Goal: Task Accomplishment & Management: Use online tool/utility

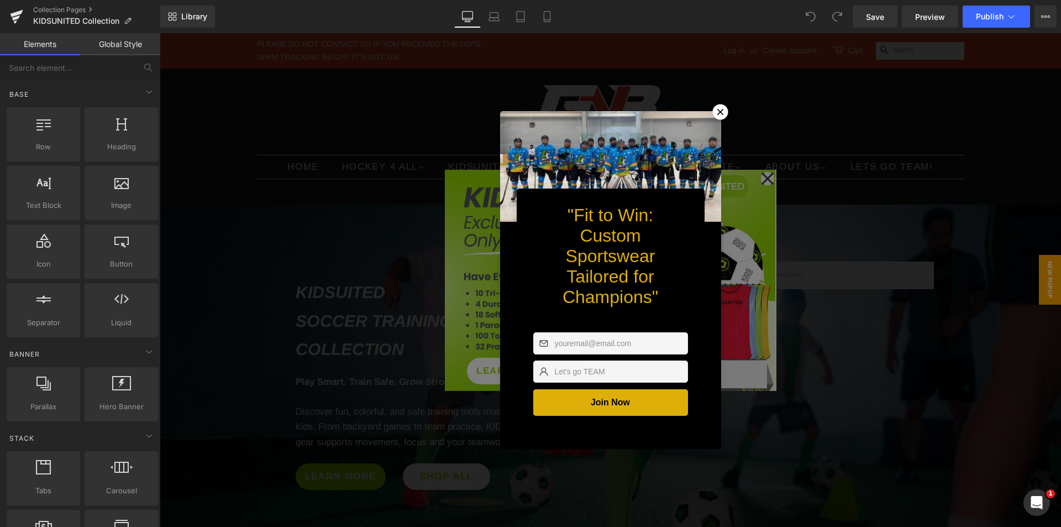
click at [717, 109] on icon at bounding box center [720, 112] width 6 height 6
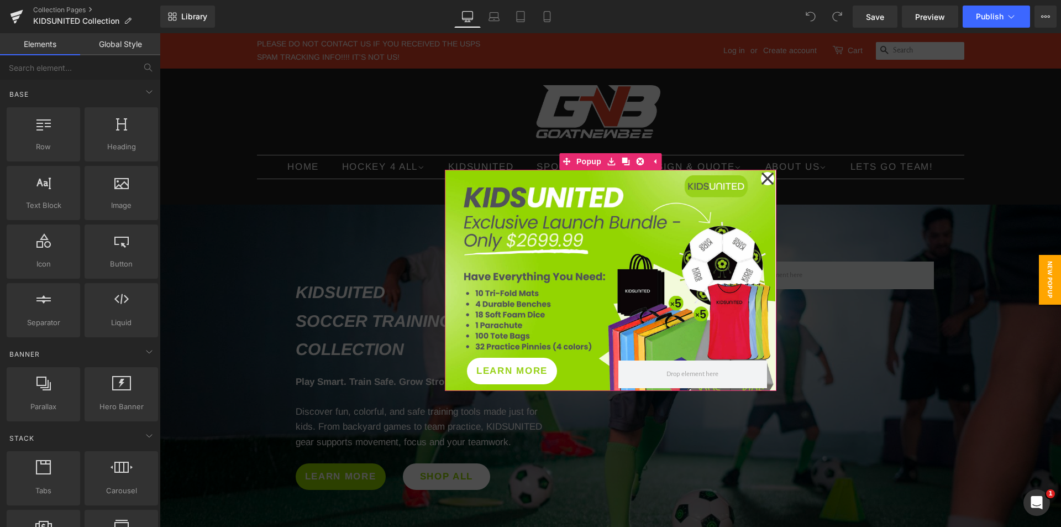
click at [762, 178] on icon at bounding box center [767, 178] width 12 height 12
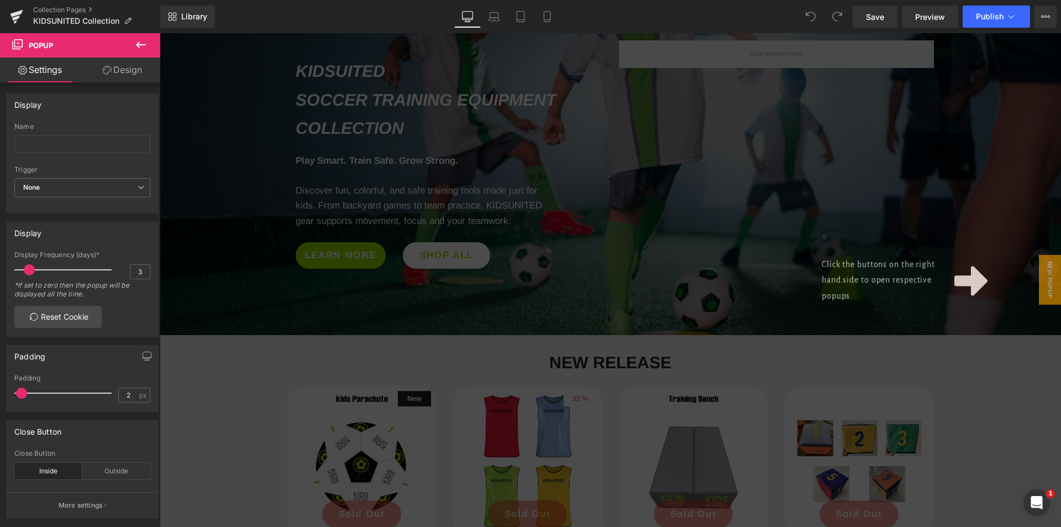
click at [795, 214] on div "Click the buttons on the right hand side to open respective popups." at bounding box center [610, 279] width 901 height 493
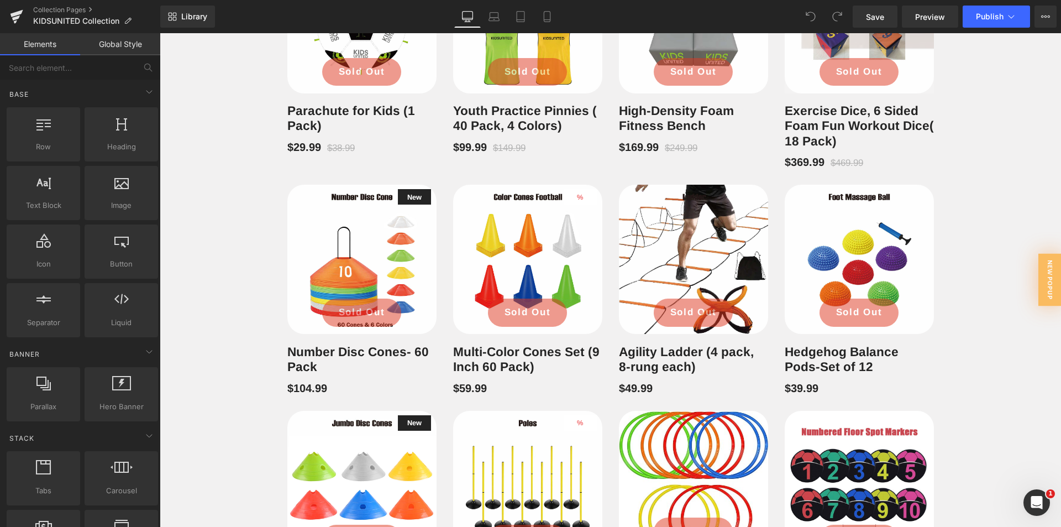
scroll to position [939, 0]
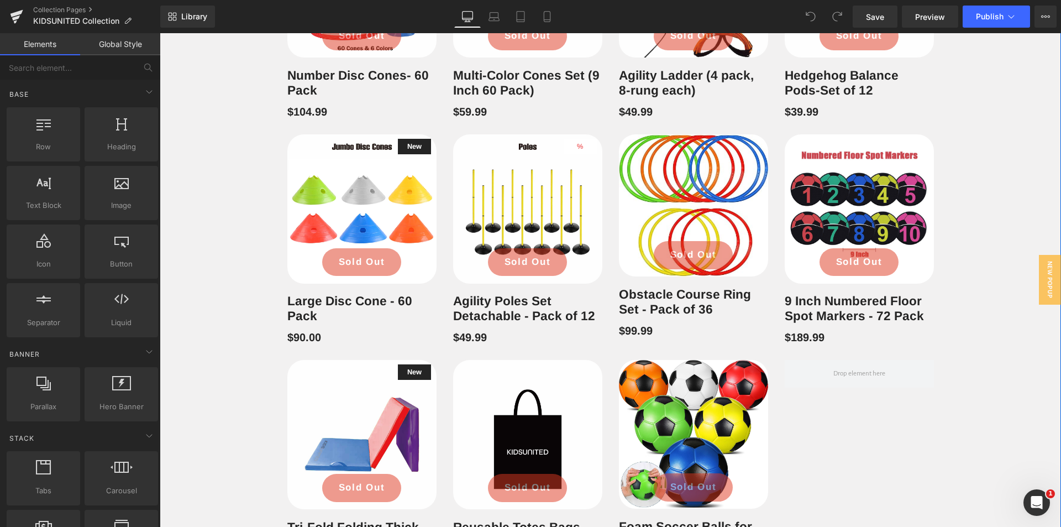
click at [984, 372] on div "New Release Heading Row New (P) Image Sold Out (P) Cart Button Row Parachute fo…" at bounding box center [610, 98] width 901 height 960
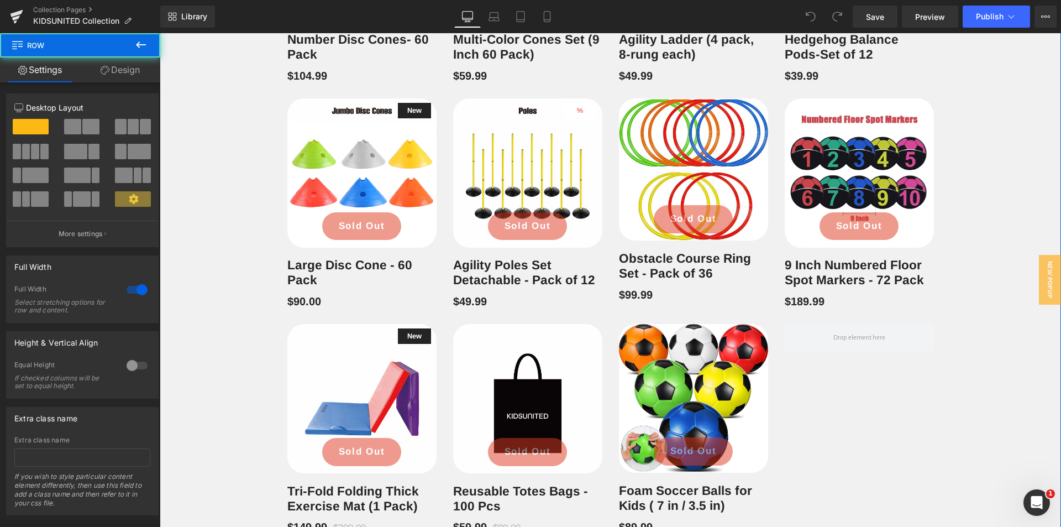
scroll to position [995, 0]
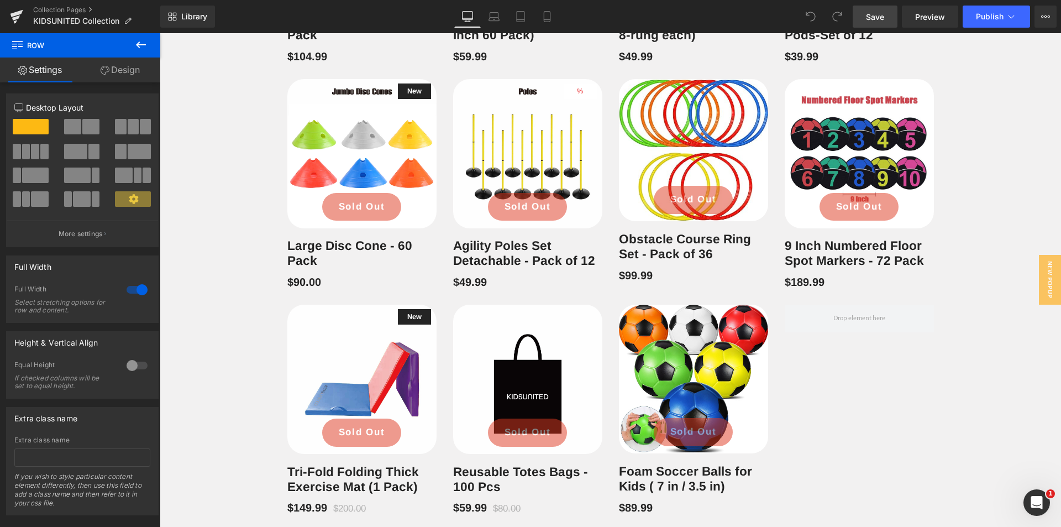
click at [880, 22] on span "Save" at bounding box center [875, 17] width 18 height 12
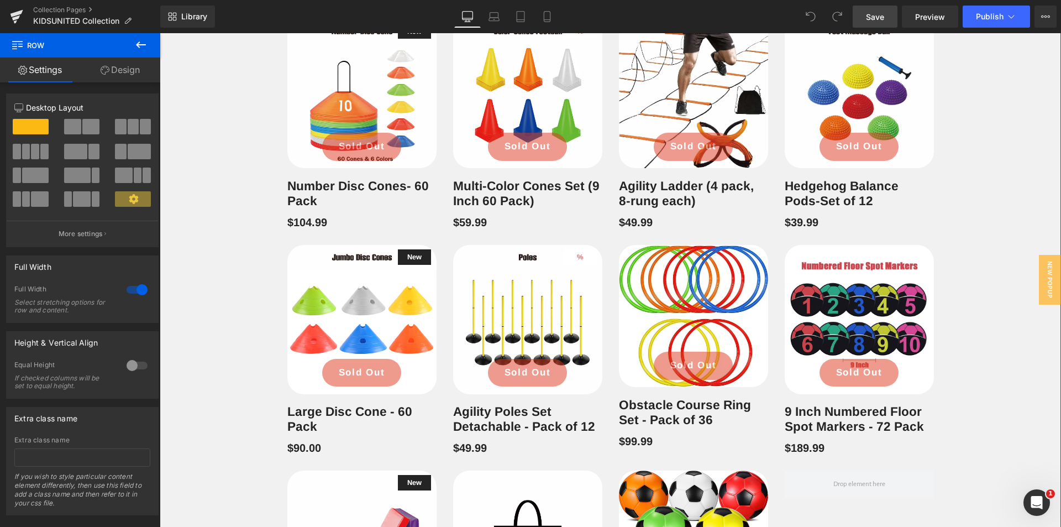
scroll to position [1050, 0]
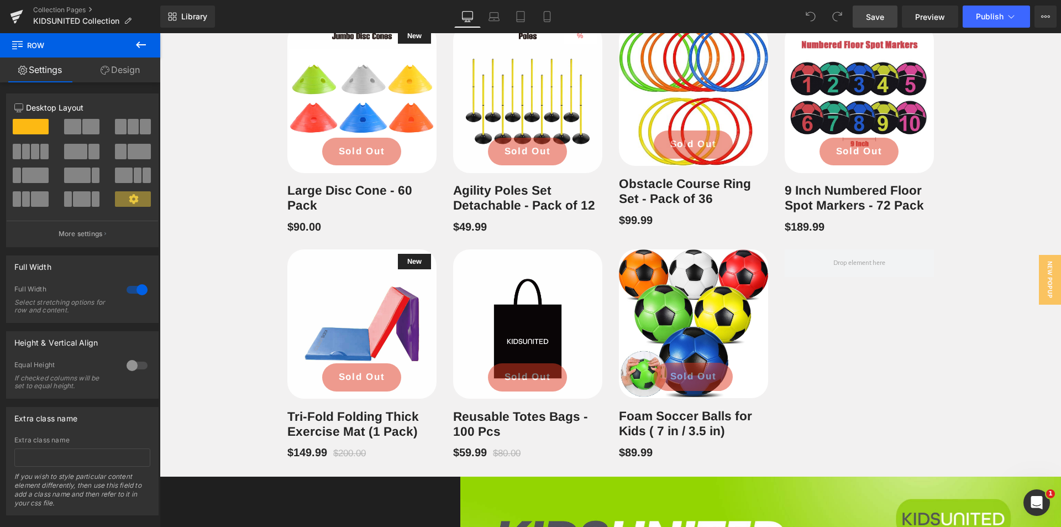
drag, startPoint x: 889, startPoint y: 16, endPoint x: 812, endPoint y: 5, distance: 77.6
click at [889, 16] on link "Save" at bounding box center [875, 17] width 45 height 22
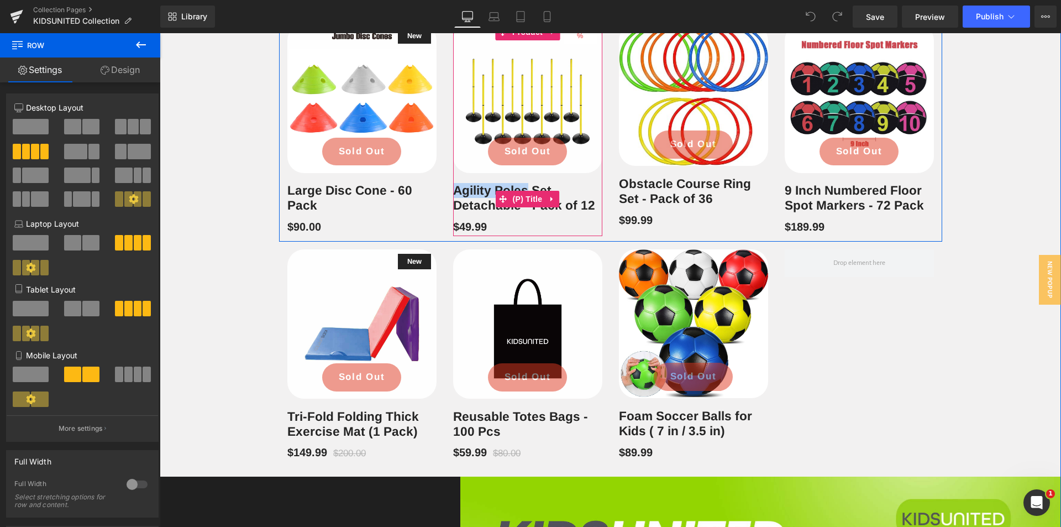
drag, startPoint x: 467, startPoint y: 190, endPoint x: 524, endPoint y: 186, distance: 57.1
click at [524, 186] on div "4999 % (P) Image Sold Out (P) Cart Button Row Agility Poles Set Detachable - Pa…" at bounding box center [528, 130] width 166 height 212
copy link "Agility Poles"
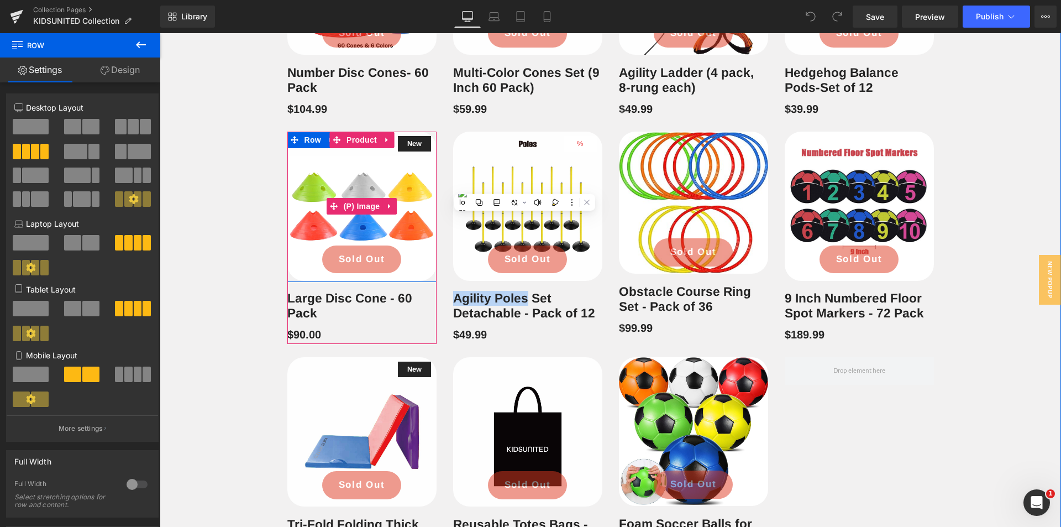
scroll to position [939, 0]
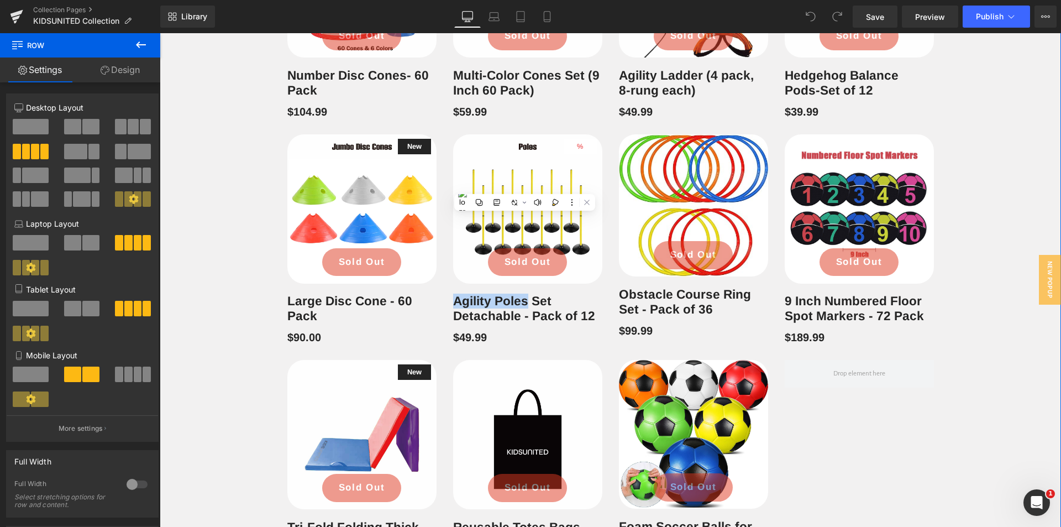
click at [982, 342] on div "New Release Heading Row New (P) Image Sold Out (P) Cart Button Row Parachute fo…" at bounding box center [610, 98] width 901 height 960
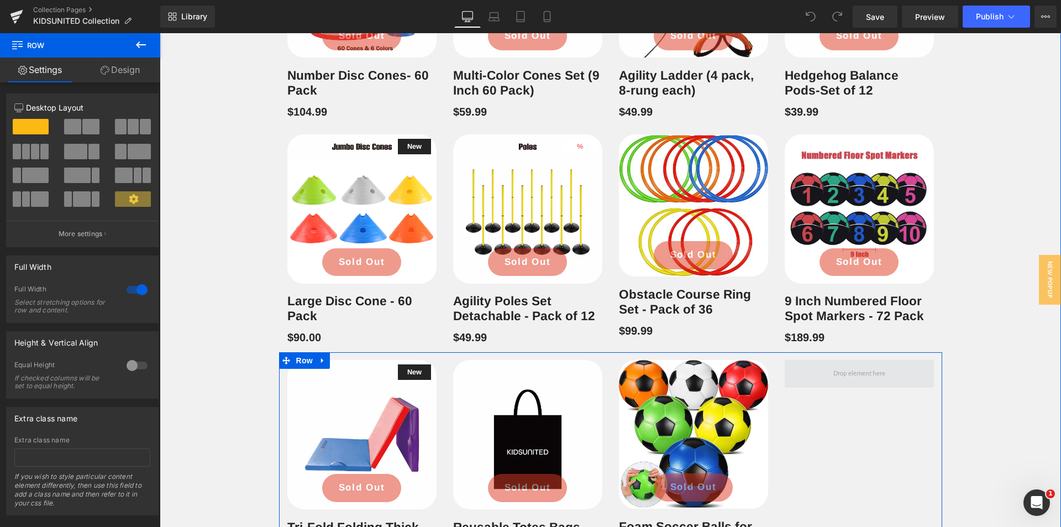
scroll to position [1050, 0]
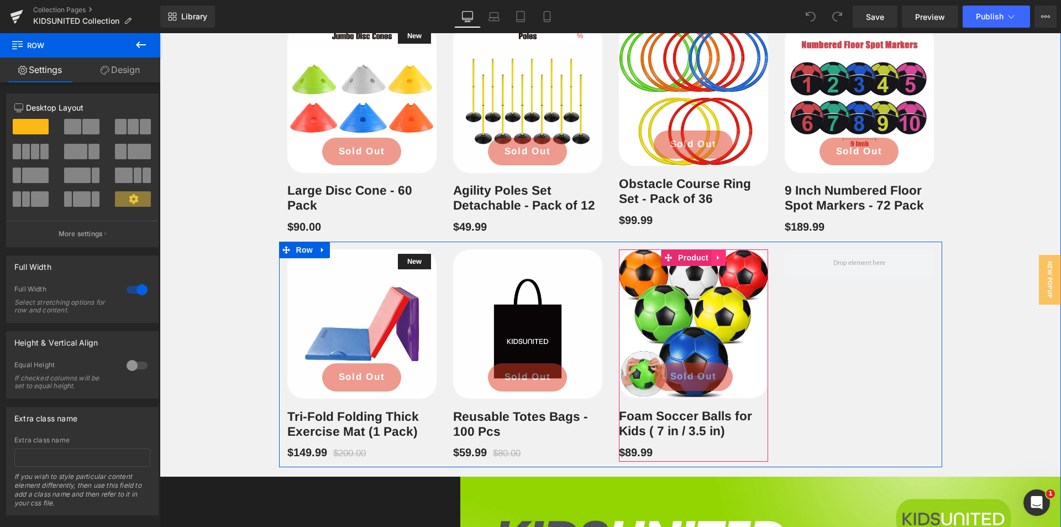
click at [711, 256] on link at bounding box center [718, 257] width 14 height 17
click at [707, 256] on icon at bounding box center [711, 258] width 8 height 8
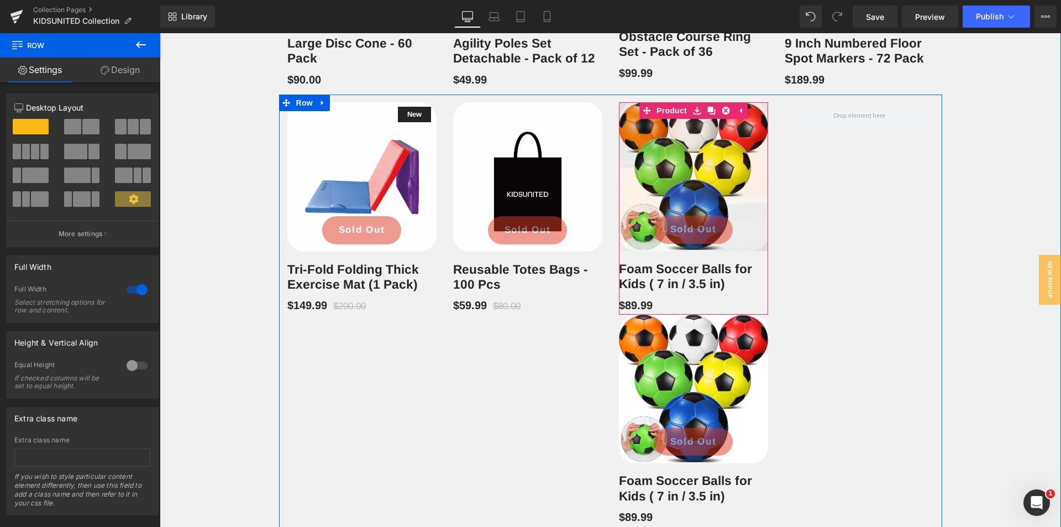
scroll to position [1102, 0]
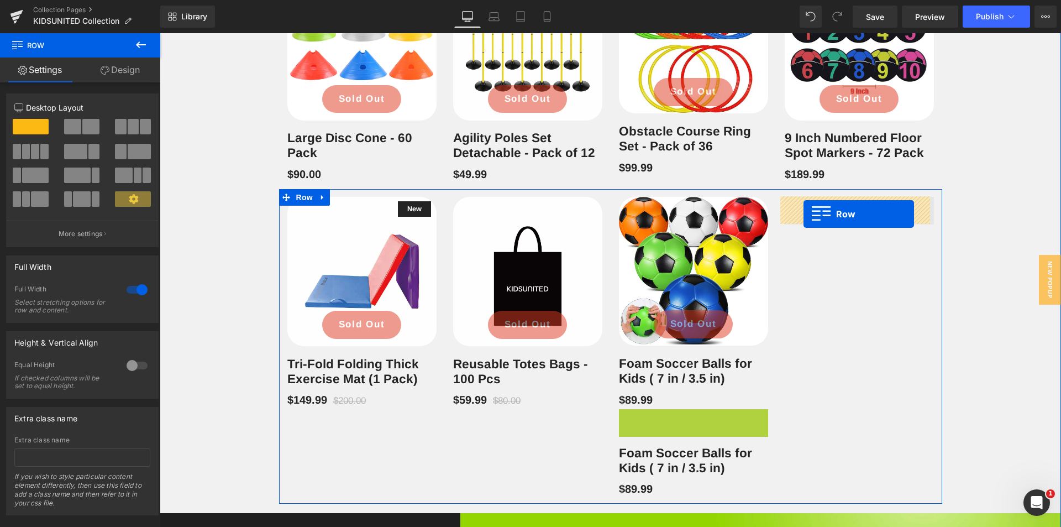
drag, startPoint x: 622, startPoint y: 417, endPoint x: 803, endPoint y: 214, distance: 272.0
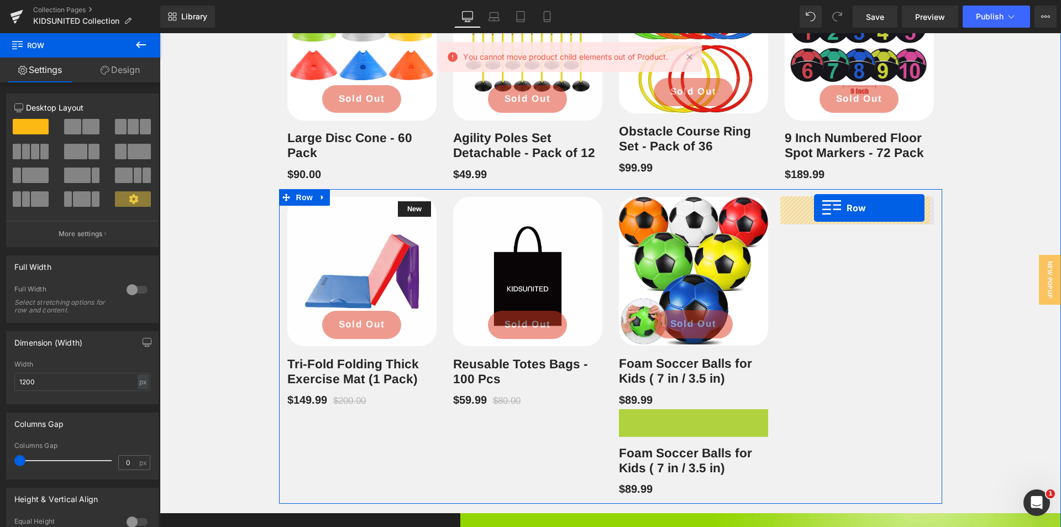
drag, startPoint x: 621, startPoint y: 416, endPoint x: 814, endPoint y: 208, distance: 284.3
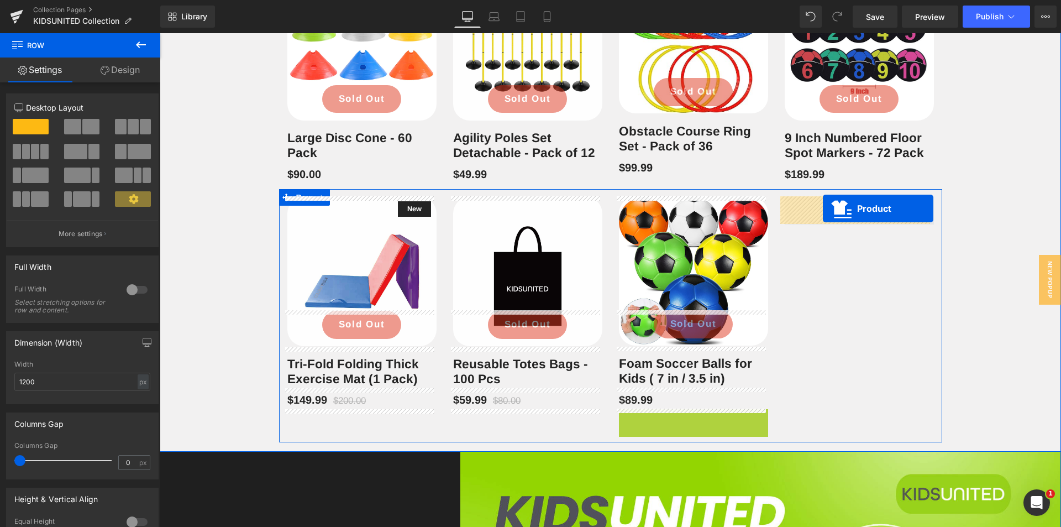
drag, startPoint x: 664, startPoint y: 415, endPoint x: 823, endPoint y: 208, distance: 260.5
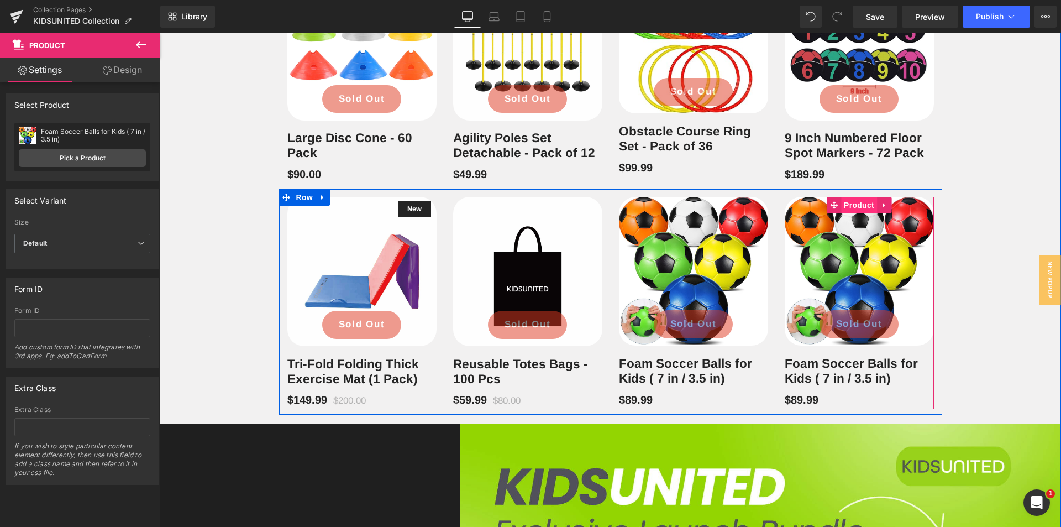
click at [854, 202] on span "Product" at bounding box center [859, 205] width 36 height 17
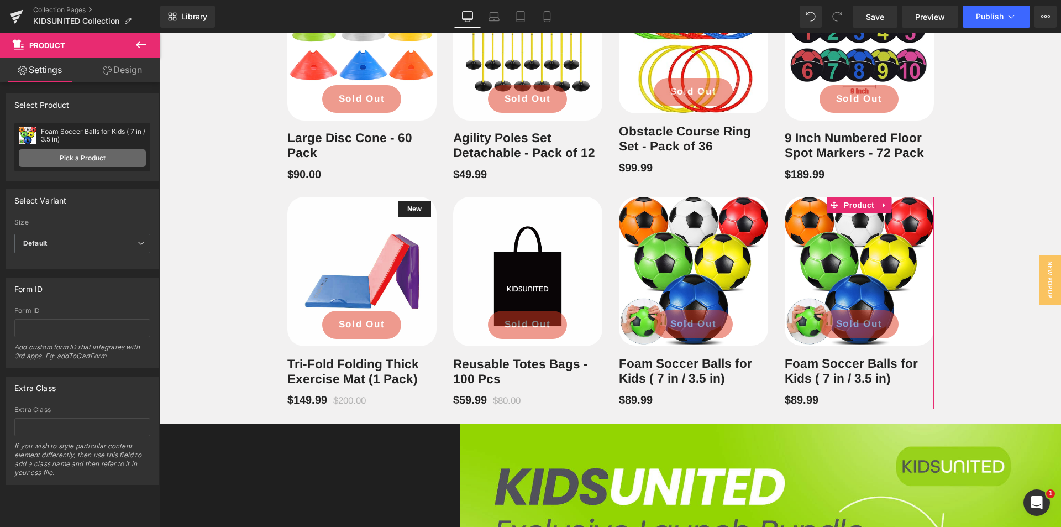
click at [72, 158] on link "Pick a Product" at bounding box center [82, 158] width 127 height 18
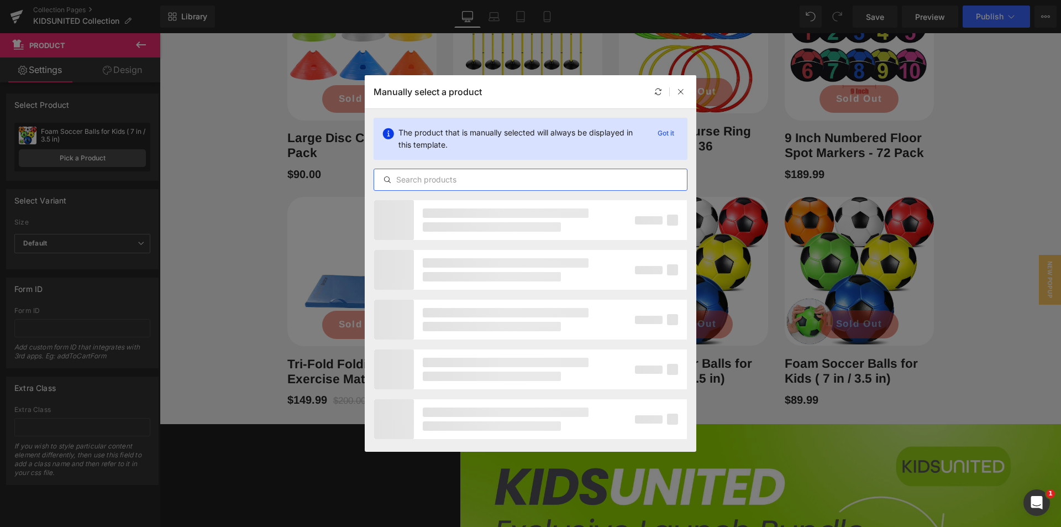
click at [467, 181] on input "text" at bounding box center [530, 179] width 313 height 13
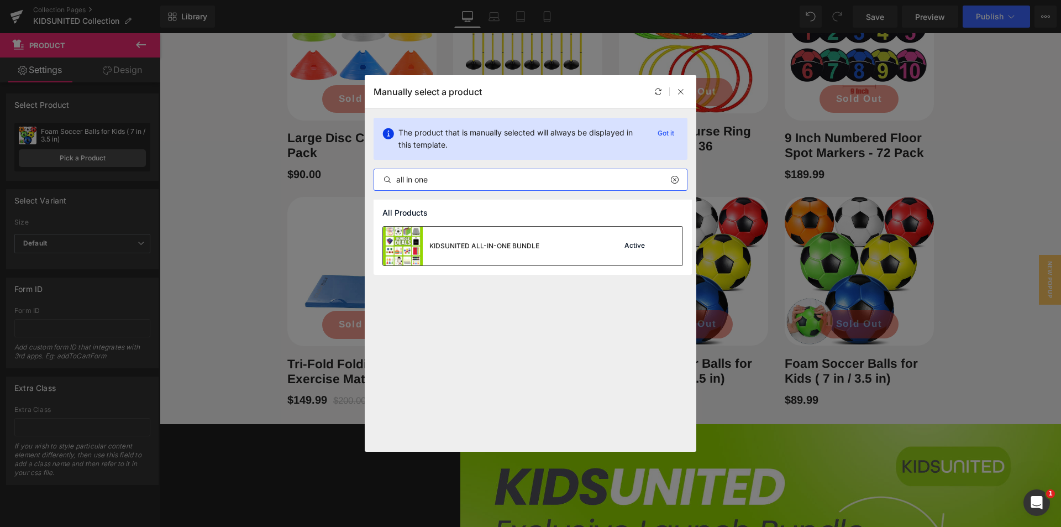
type input "all in one"
drag, startPoint x: 450, startPoint y: 254, endPoint x: 318, endPoint y: 224, distance: 134.7
click at [450, 254] on div "KIDSUNITED ALL-IN-ONE BUNDLE" at bounding box center [461, 246] width 156 height 39
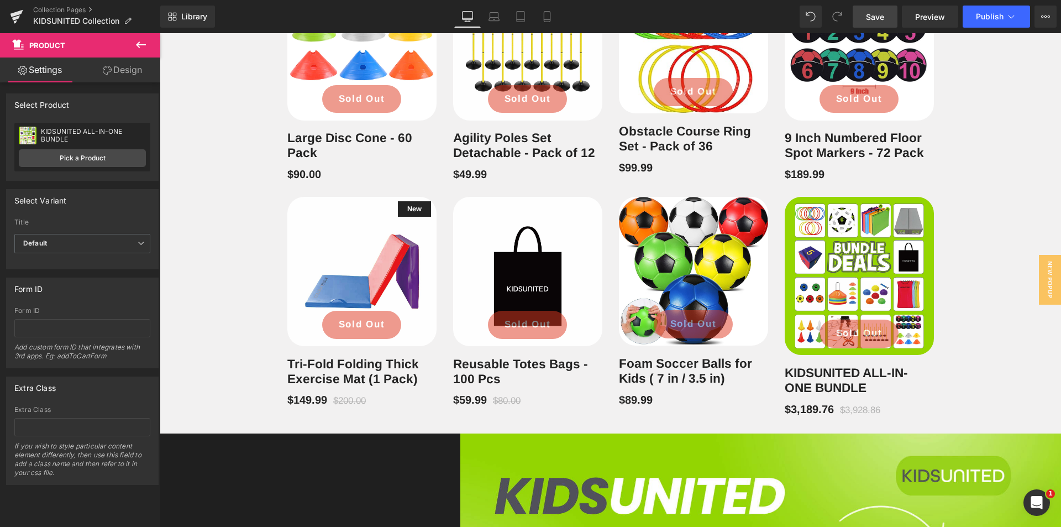
click at [872, 19] on span "Save" at bounding box center [875, 17] width 18 height 12
click at [883, 18] on span "Save" at bounding box center [875, 17] width 18 height 12
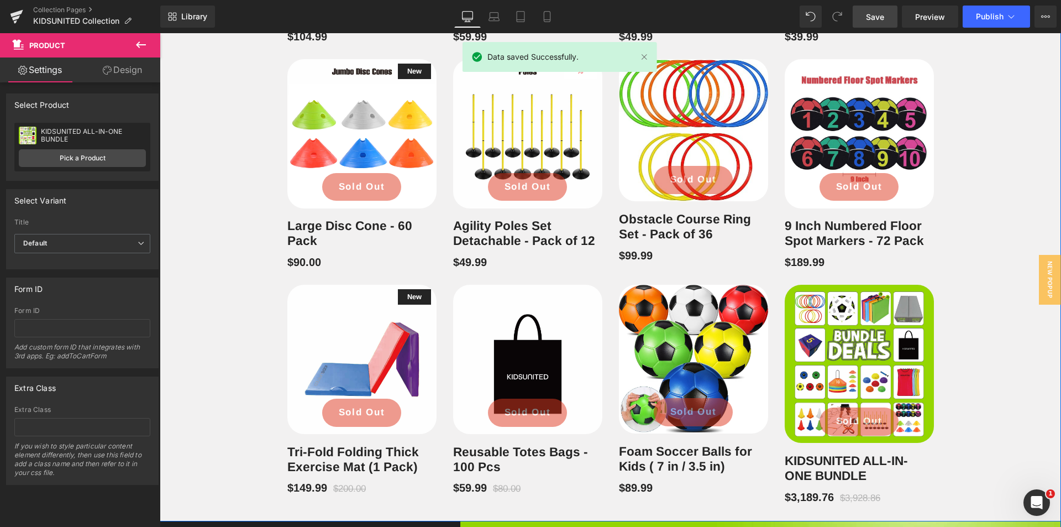
scroll to position [881, 0]
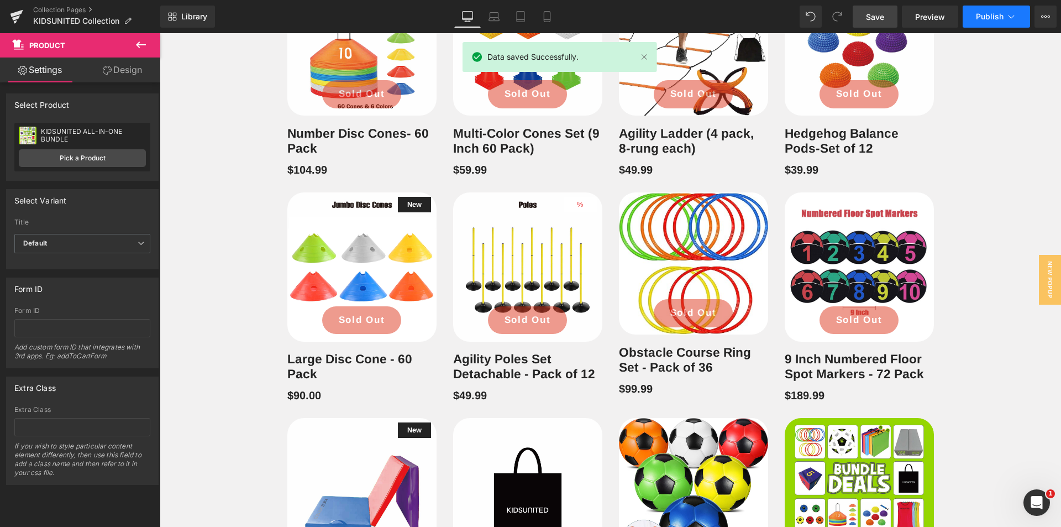
click at [990, 23] on button "Publish" at bounding box center [996, 17] width 67 height 22
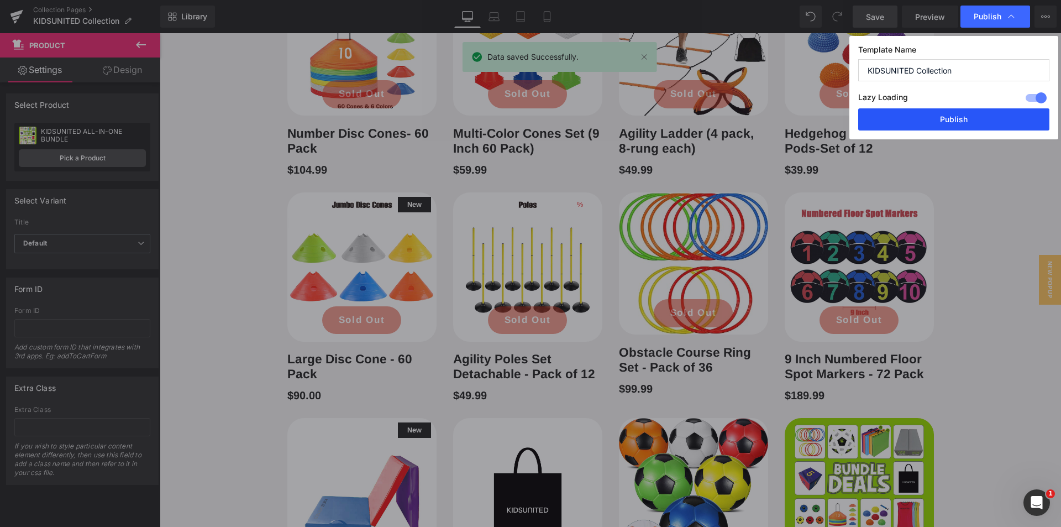
click at [981, 110] on button "Publish" at bounding box center [953, 119] width 191 height 22
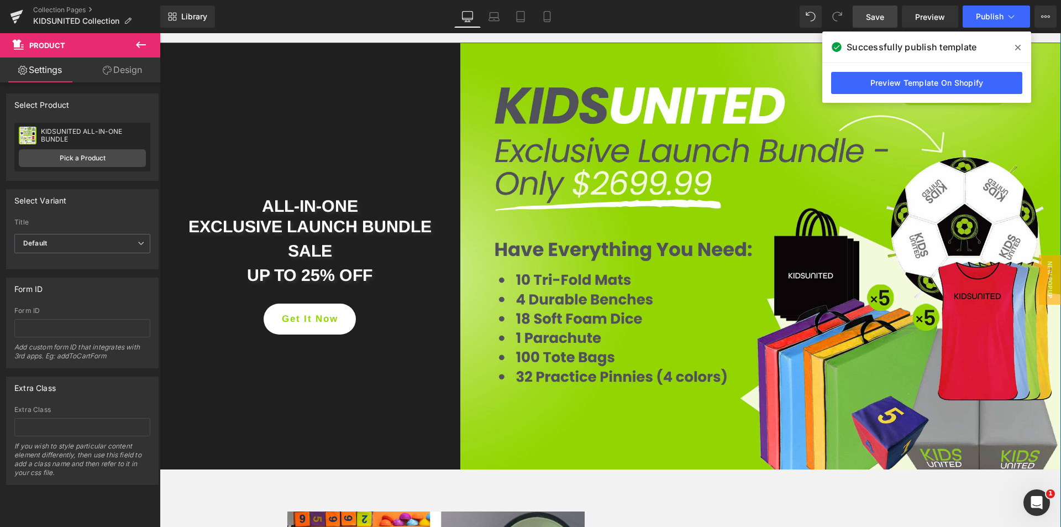
scroll to position [1544, 0]
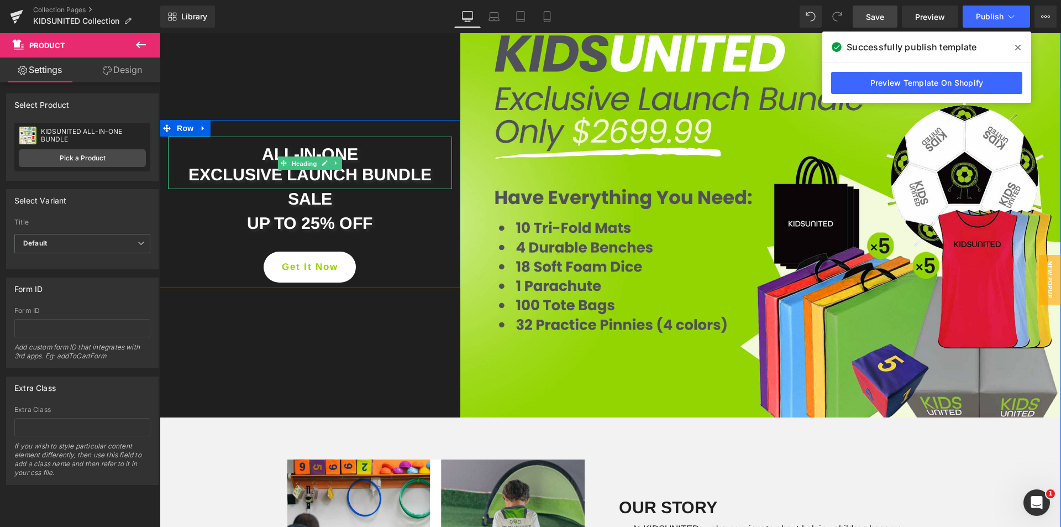
click at [298, 159] on span "Heading" at bounding box center [304, 162] width 30 height 13
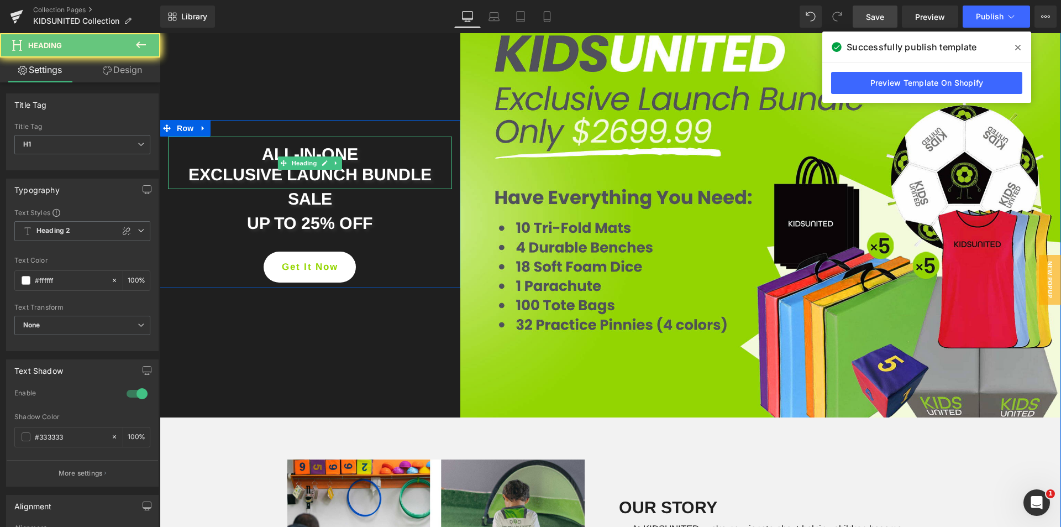
click at [327, 146] on h1 "ALL-IN-ONE" at bounding box center [310, 154] width 284 height 20
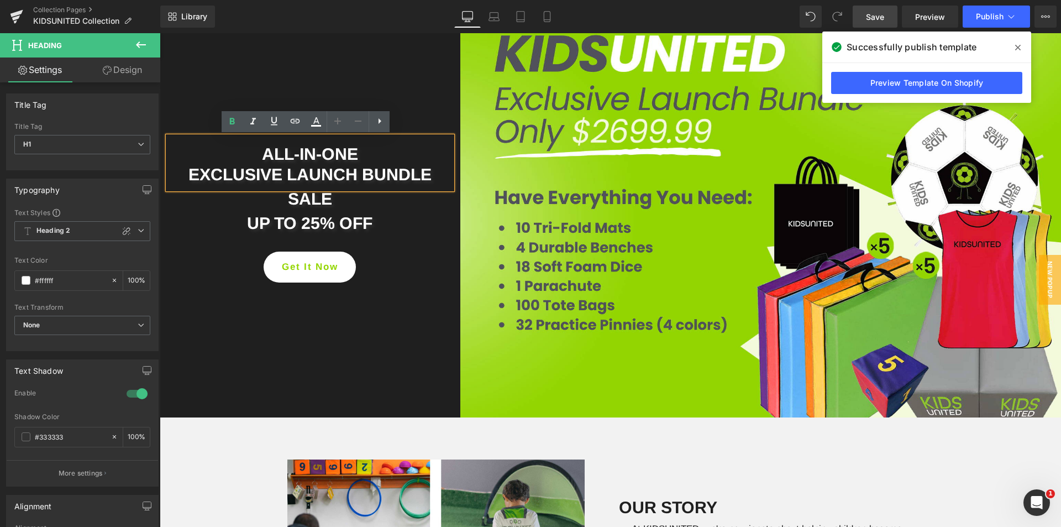
click at [327, 157] on h1 "ALL-IN-ONE" at bounding box center [310, 154] width 284 height 20
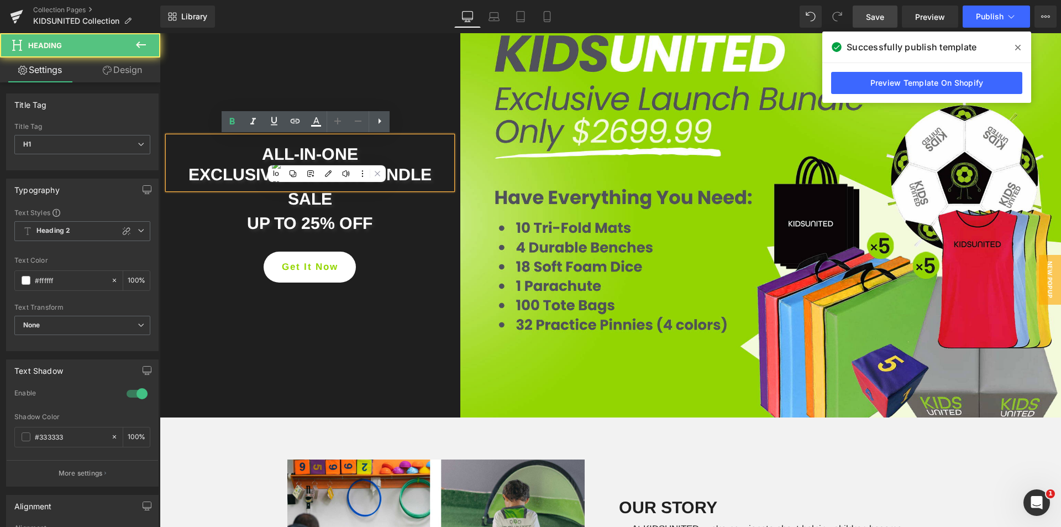
click at [341, 153] on h1 "ALL-IN-ONE" at bounding box center [310, 154] width 284 height 20
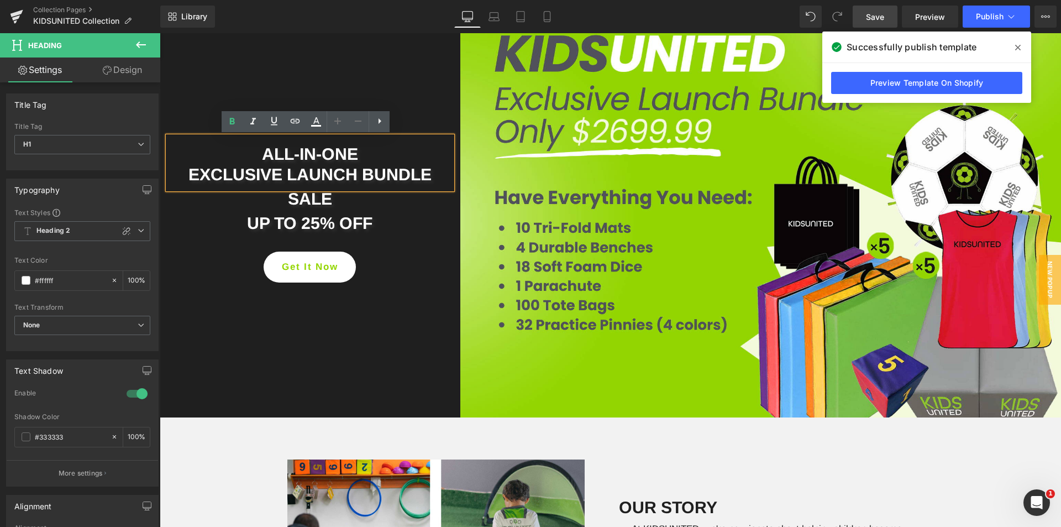
click at [298, 151] on h1 "ALL-IN-ONE" at bounding box center [310, 154] width 284 height 20
drag, startPoint x: 298, startPoint y: 151, endPoint x: 274, endPoint y: 151, distance: 23.8
click at [297, 151] on h1 "ALL-IN-ONE" at bounding box center [310, 154] width 284 height 20
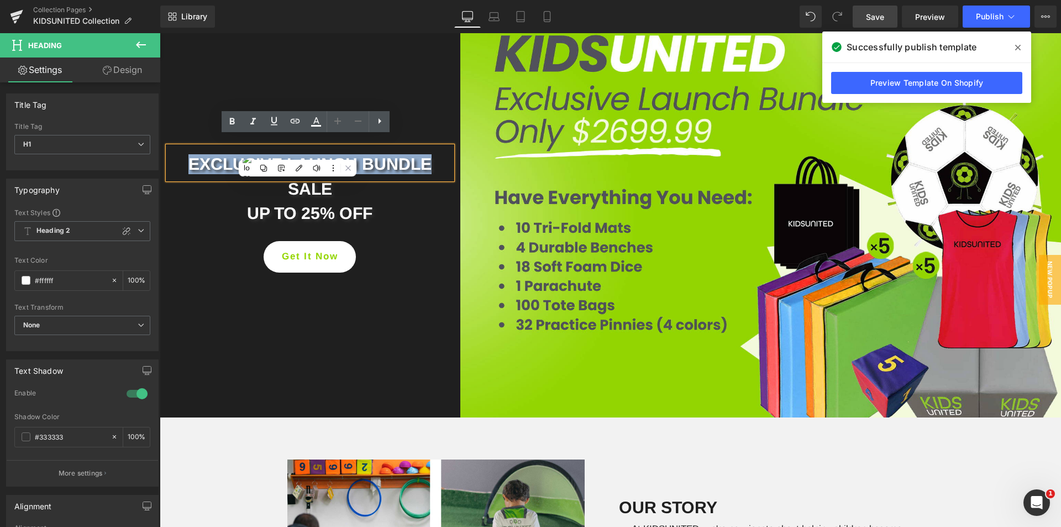
scroll to position [1554, 0]
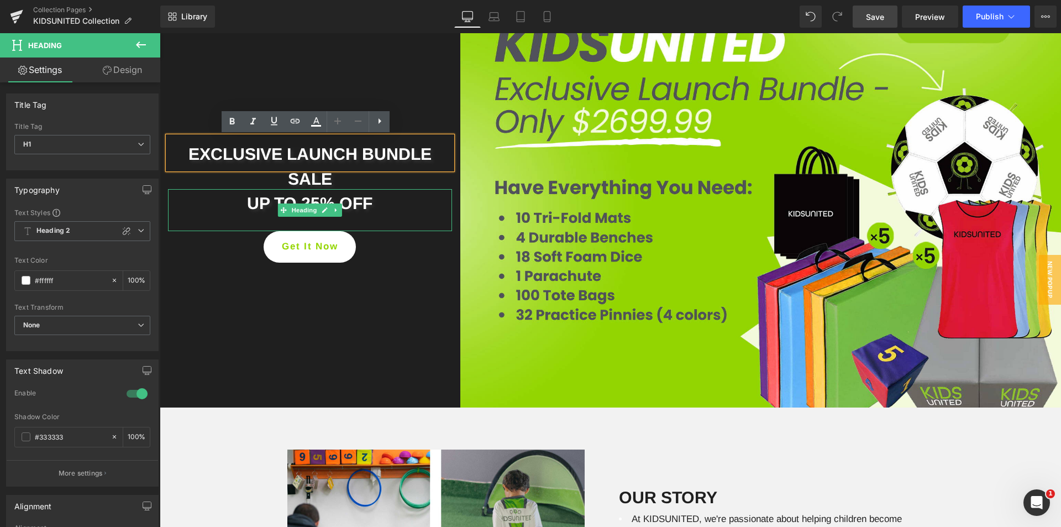
click at [421, 219] on div "UP TO 25% OFF" at bounding box center [310, 210] width 284 height 42
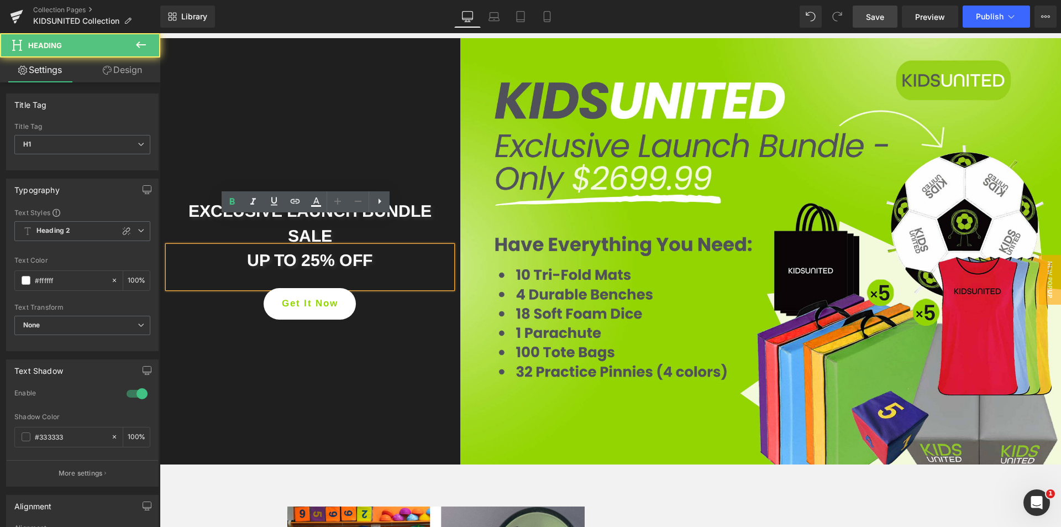
scroll to position [1444, 0]
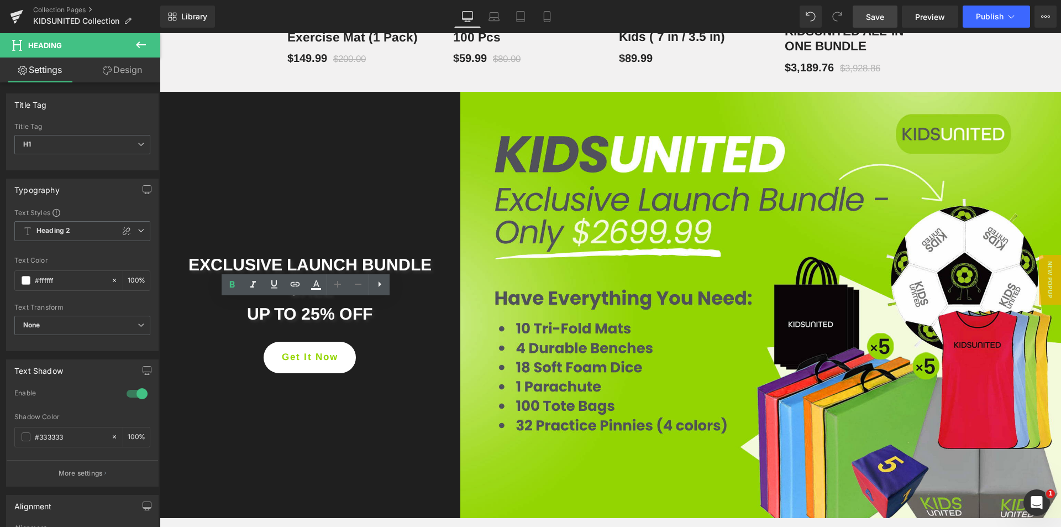
click at [884, 23] on link "Save" at bounding box center [875, 17] width 45 height 22
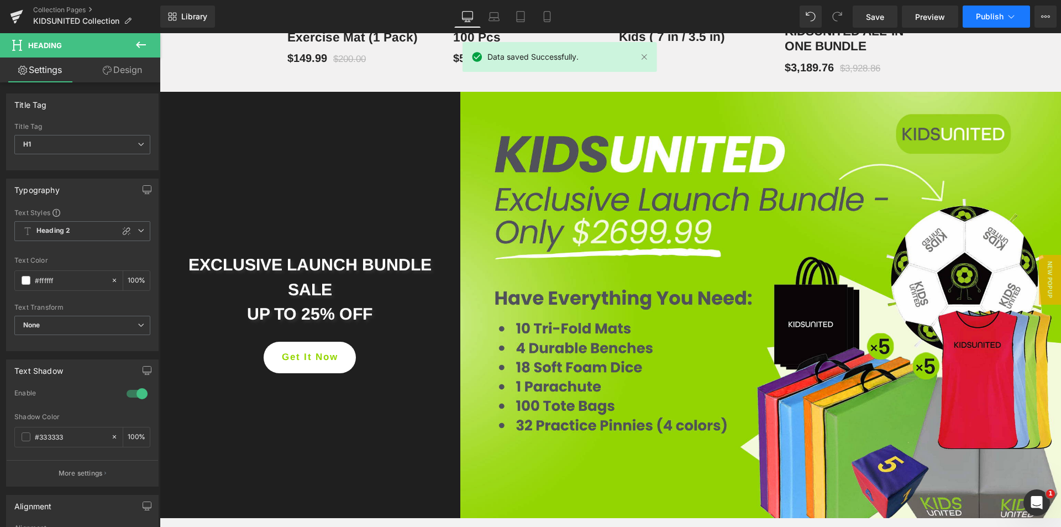
click at [982, 18] on span "Publish" at bounding box center [990, 16] width 28 height 9
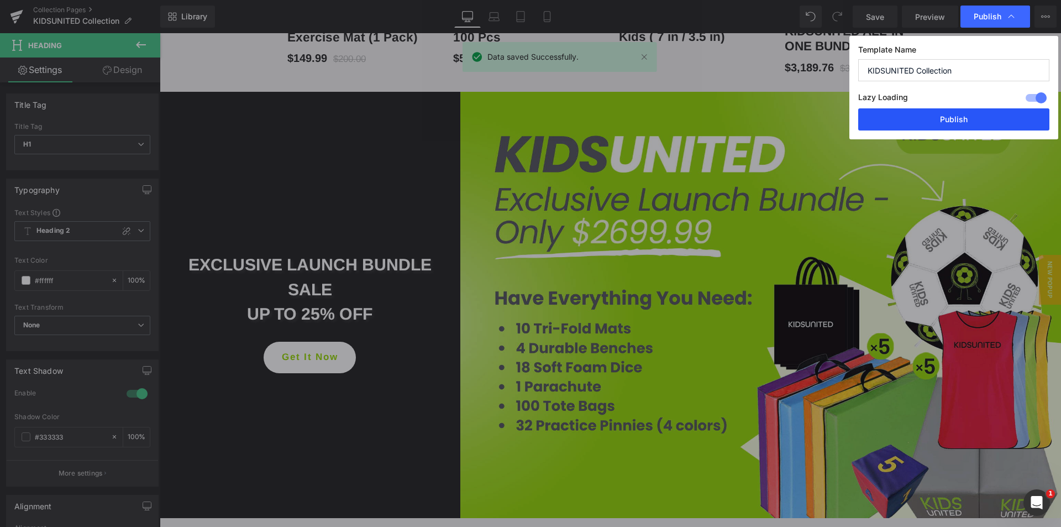
drag, startPoint x: 956, startPoint y: 118, endPoint x: 563, endPoint y: 101, distance: 393.8
click at [0, 0] on button "Publish" at bounding box center [0, 0] width 0 height 0
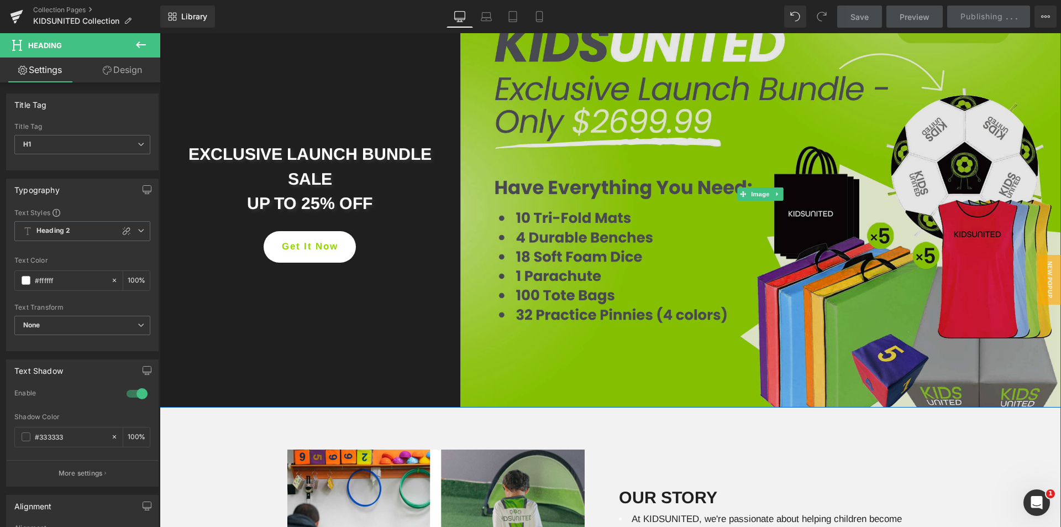
scroll to position [1610, 0]
